Goal: Understand process/instructions: Learn how to perform a task or action

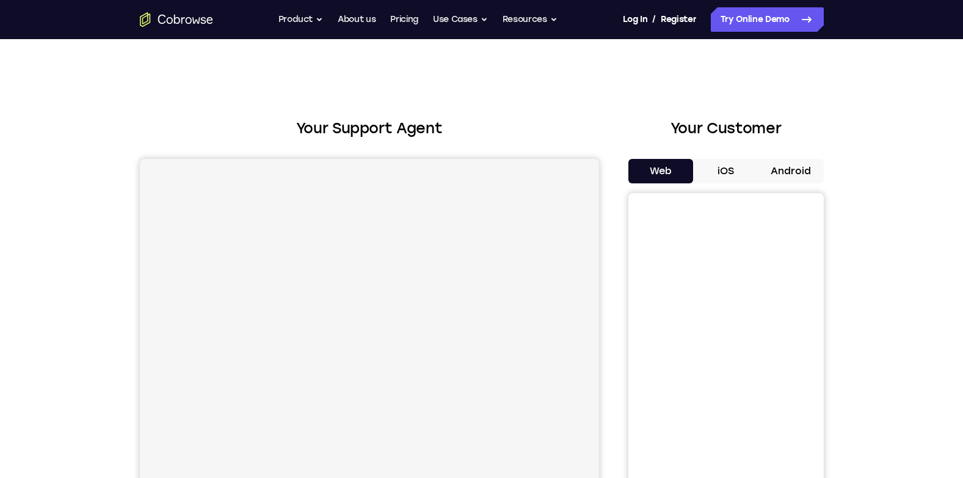
click at [774, 168] on button "Android" at bounding box center [791, 171] width 65 height 24
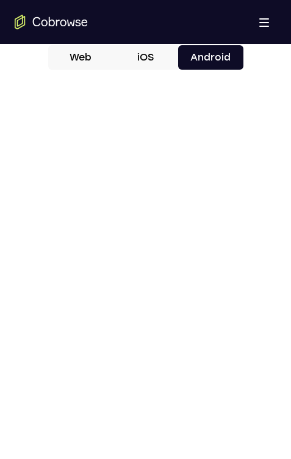
scroll to position [611, 0]
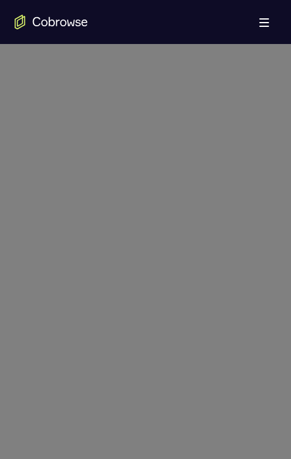
click at [162, 417] on icon at bounding box center [150, 96] width 301 height 726
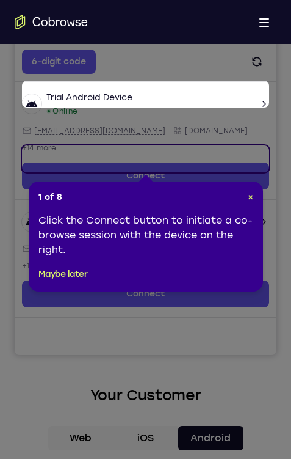
scroll to position [183, 0]
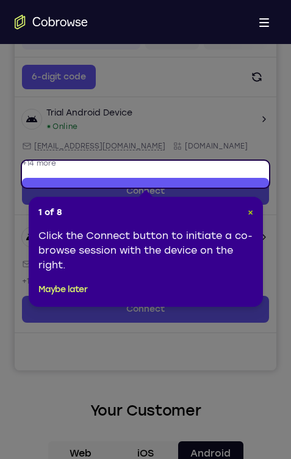
click at [249, 210] on span "×" at bounding box center [250, 212] width 5 height 10
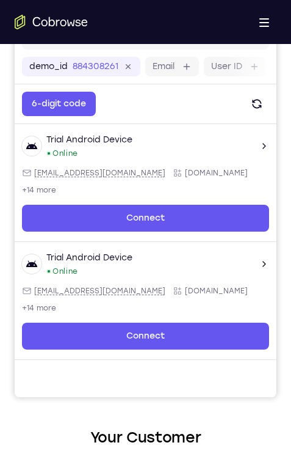
scroll to position [122, 0]
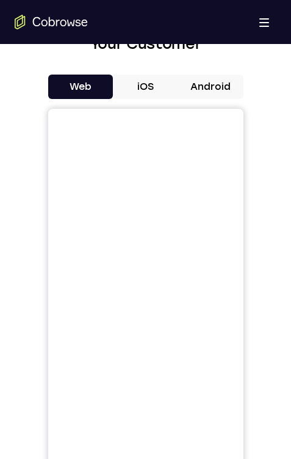
click at [230, 95] on button "Android" at bounding box center [210, 87] width 65 height 24
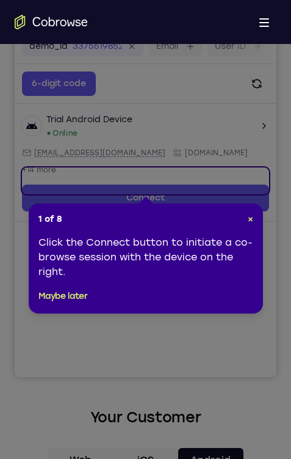
scroll to position [128, 0]
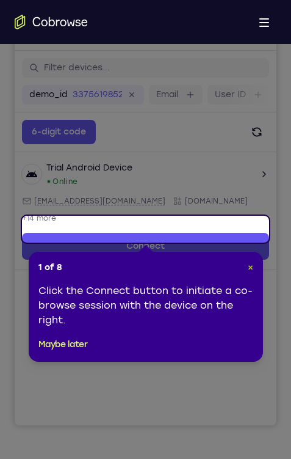
click at [250, 272] on span "×" at bounding box center [250, 267] width 5 height 10
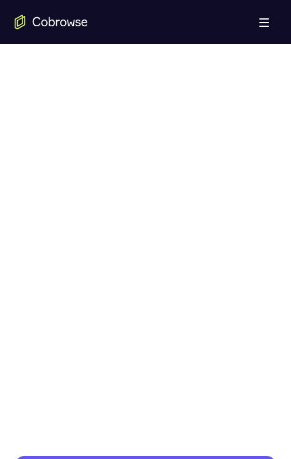
scroll to position [617, 0]
click at [0, 184] on html "Open main menu Go back Powerful, Flexible and Trustworthy. Avoid all extra fric…" at bounding box center [145, 366] width 291 height 1966
